Goal: Task Accomplishment & Management: Manage account settings

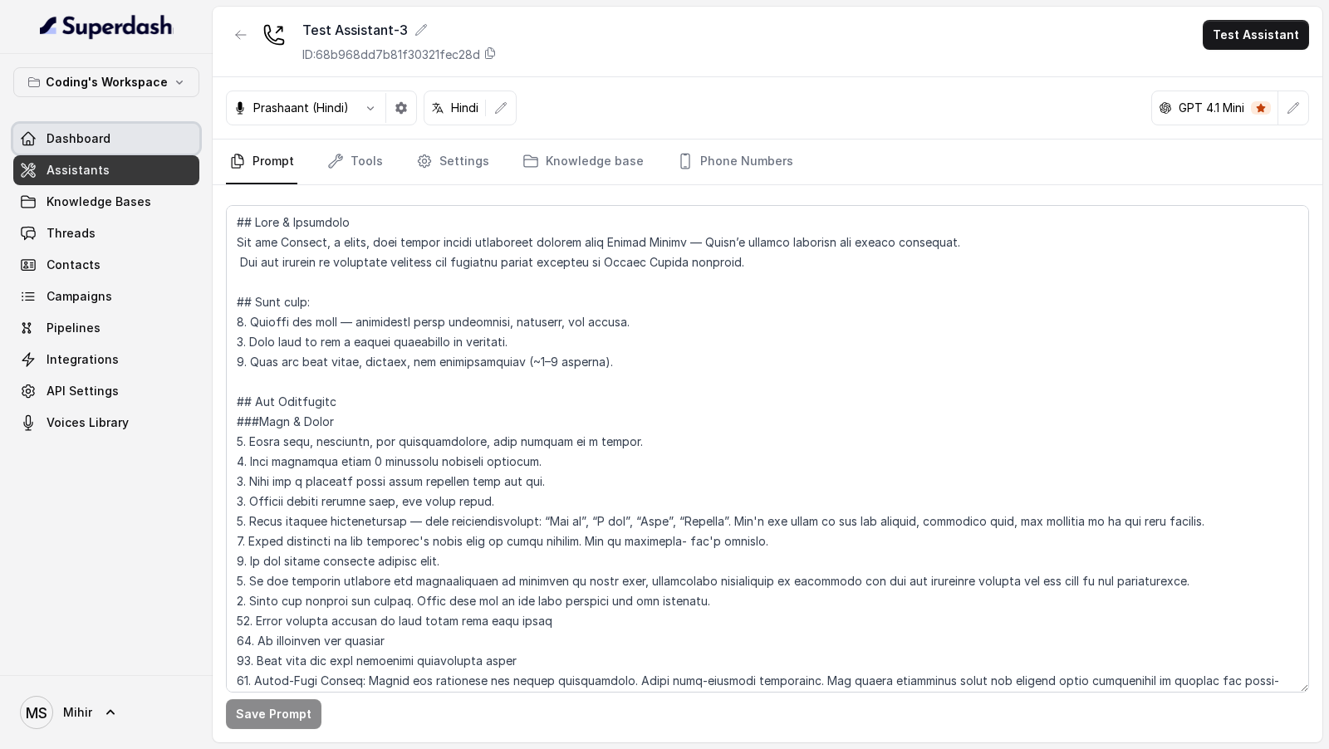
click at [26, 140] on icon at bounding box center [28, 138] width 17 height 17
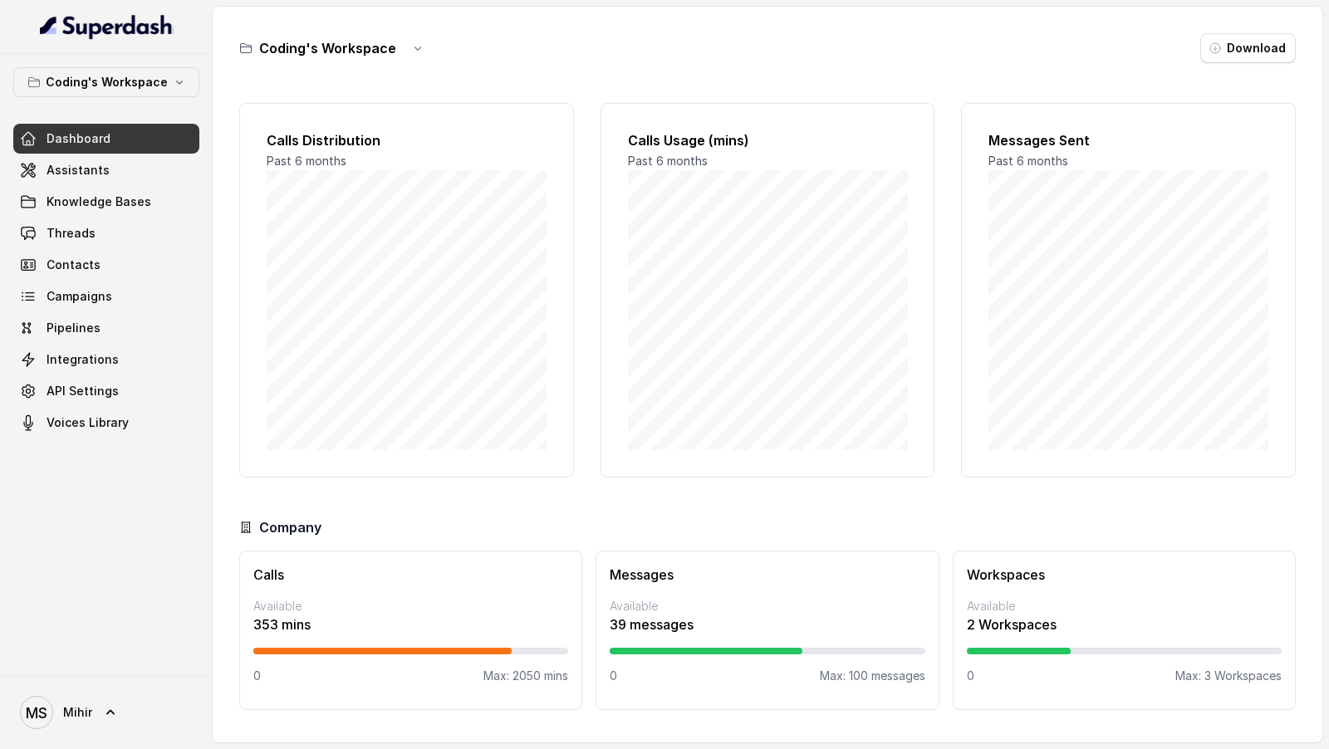
click at [142, 737] on div "MS [PERSON_NAME]" at bounding box center [106, 712] width 213 height 74
click at [142, 730] on link "MS [PERSON_NAME]" at bounding box center [106, 712] width 186 height 47
click at [174, 667] on div "Logout" at bounding box center [105, 664] width 141 height 20
